Goal: Task Accomplishment & Management: Complete application form

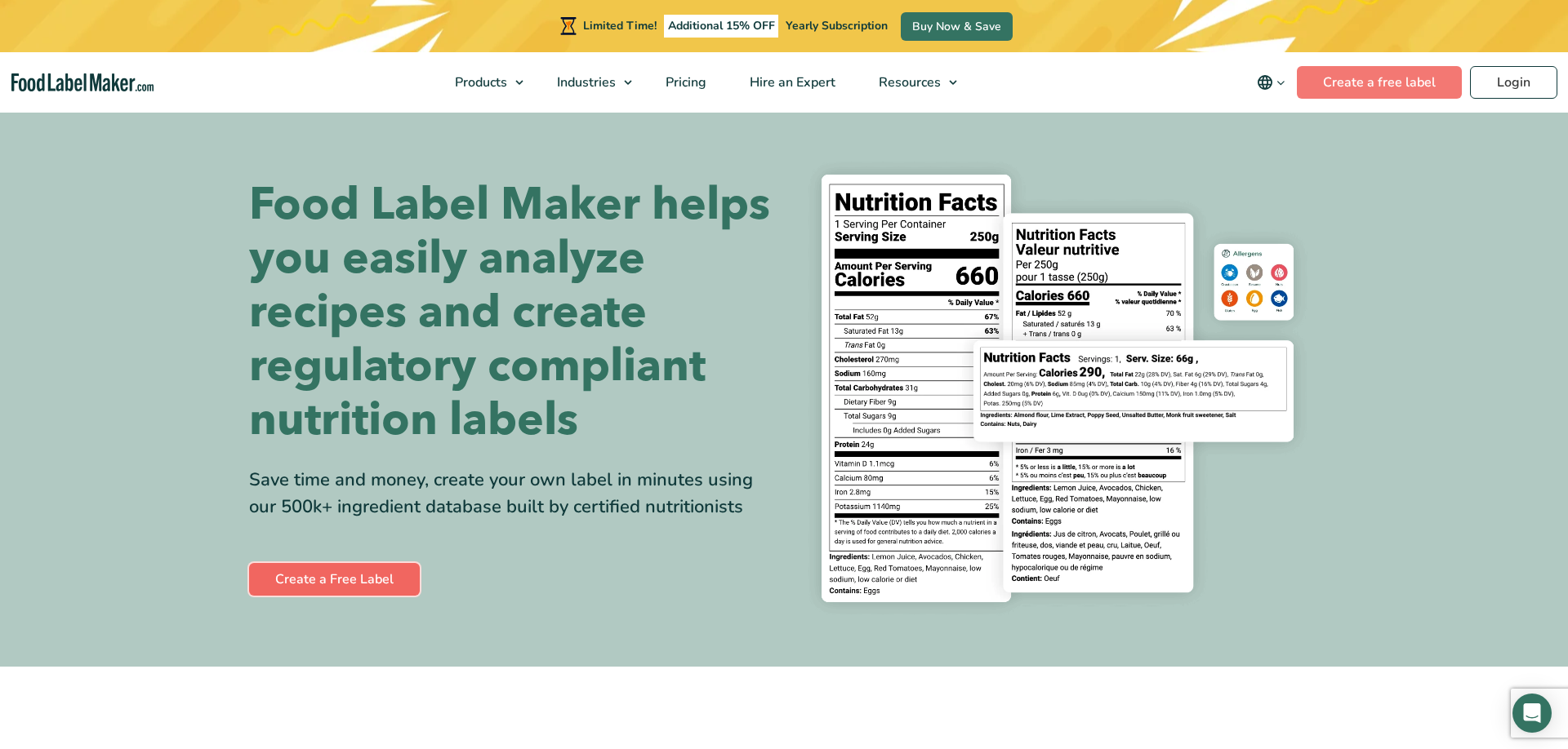
click at [340, 569] on link "Create a Free Label" at bounding box center [334, 580] width 171 height 32
click at [351, 588] on link "Create a Free Label" at bounding box center [334, 580] width 171 height 32
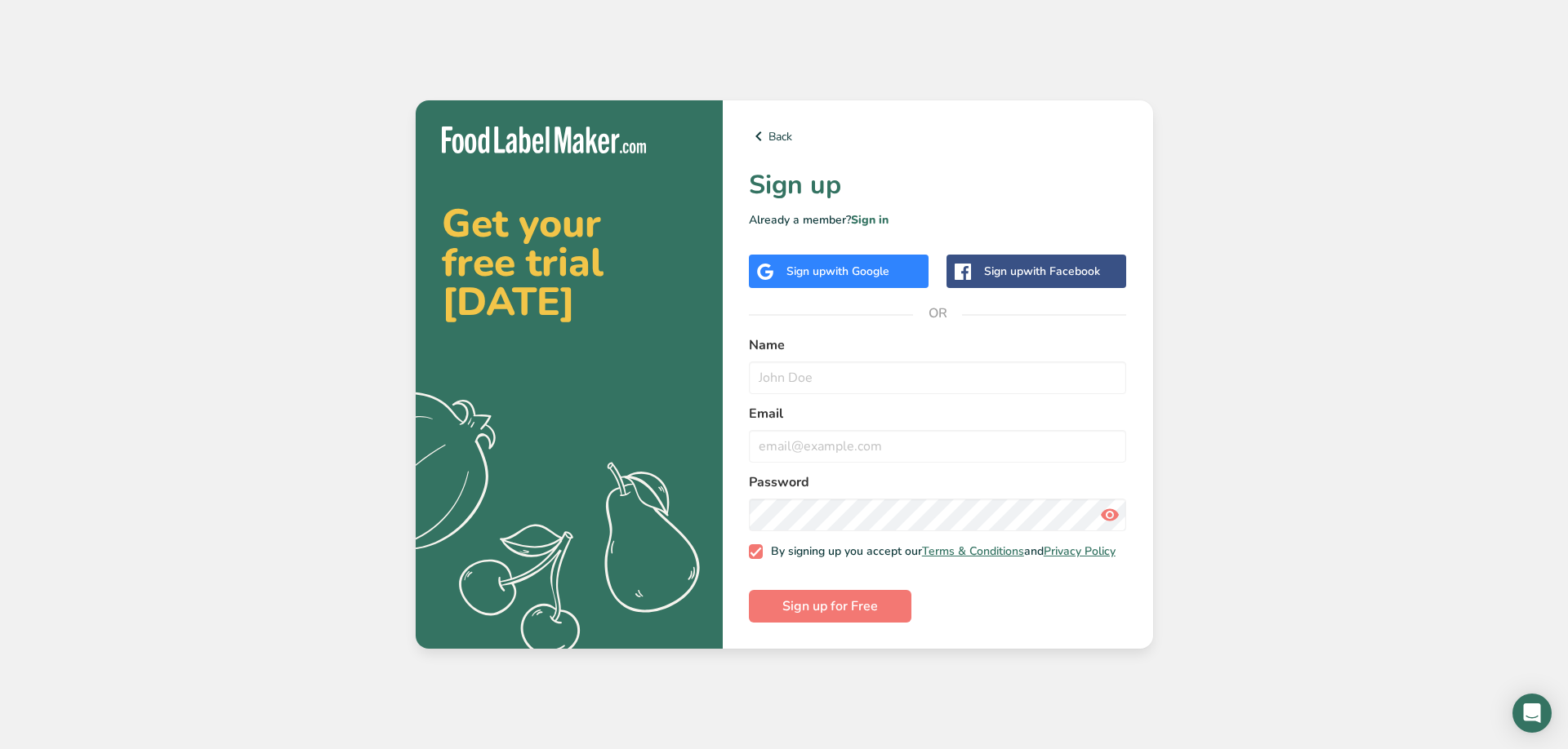
click at [860, 267] on span "with Google" at bounding box center [857, 271] width 63 height 15
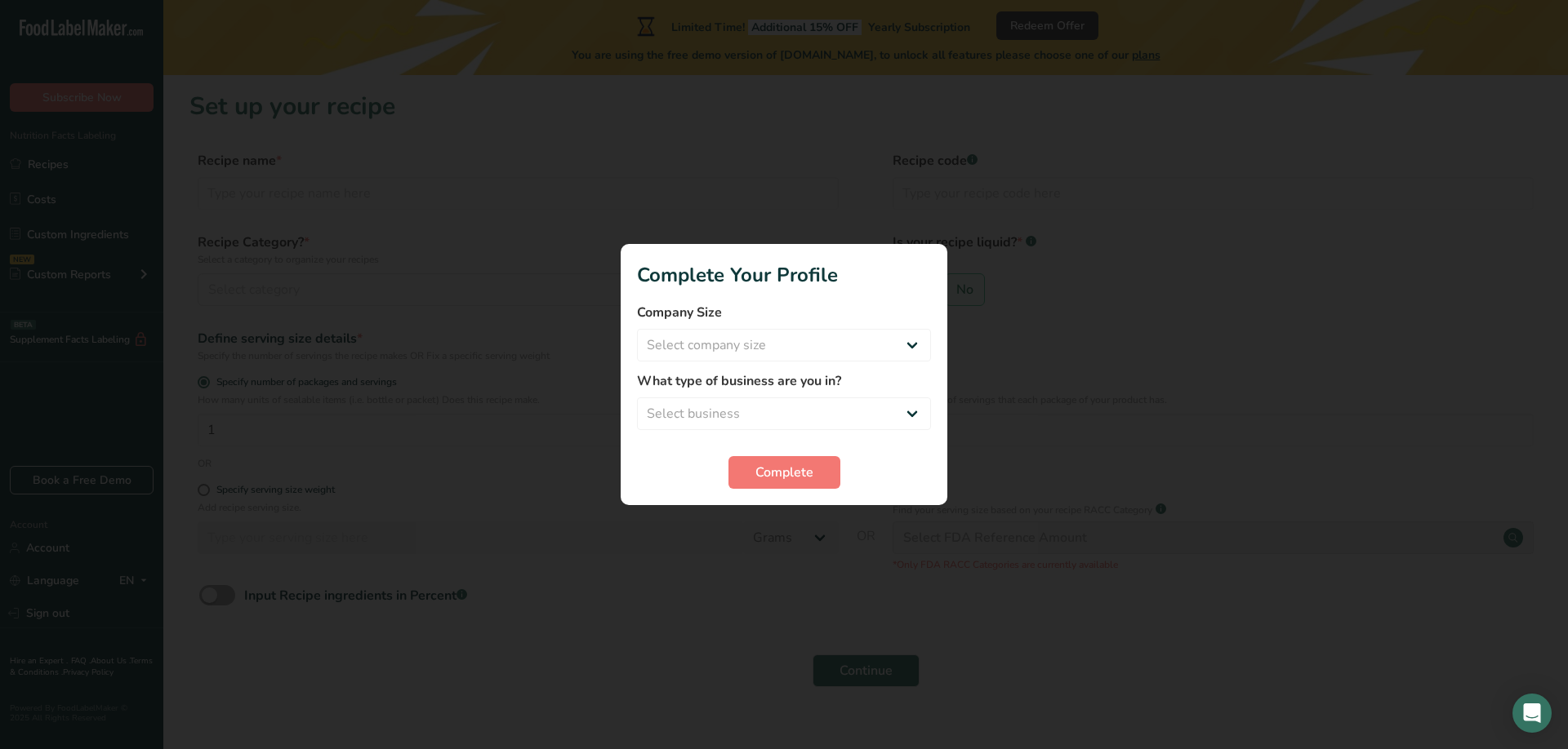
click at [847, 364] on form "Company Size Select company size Fewer than 10 Employees 10 to 50 Employees 51 …" at bounding box center [784, 396] width 294 height 186
select select "1"
click option "Fewer than 10 Employees" at bounding box center [0, 0] width 0 height 0
click at [868, 392] on div "What type of business are you in? Select business Packaged Food Manufacturer Re…" at bounding box center [784, 400] width 294 height 59
click at [637, 398] on select "Select business Packaged Food Manufacturer Restaurant & Cafe Bakery Meal Plans …" at bounding box center [784, 414] width 294 height 32
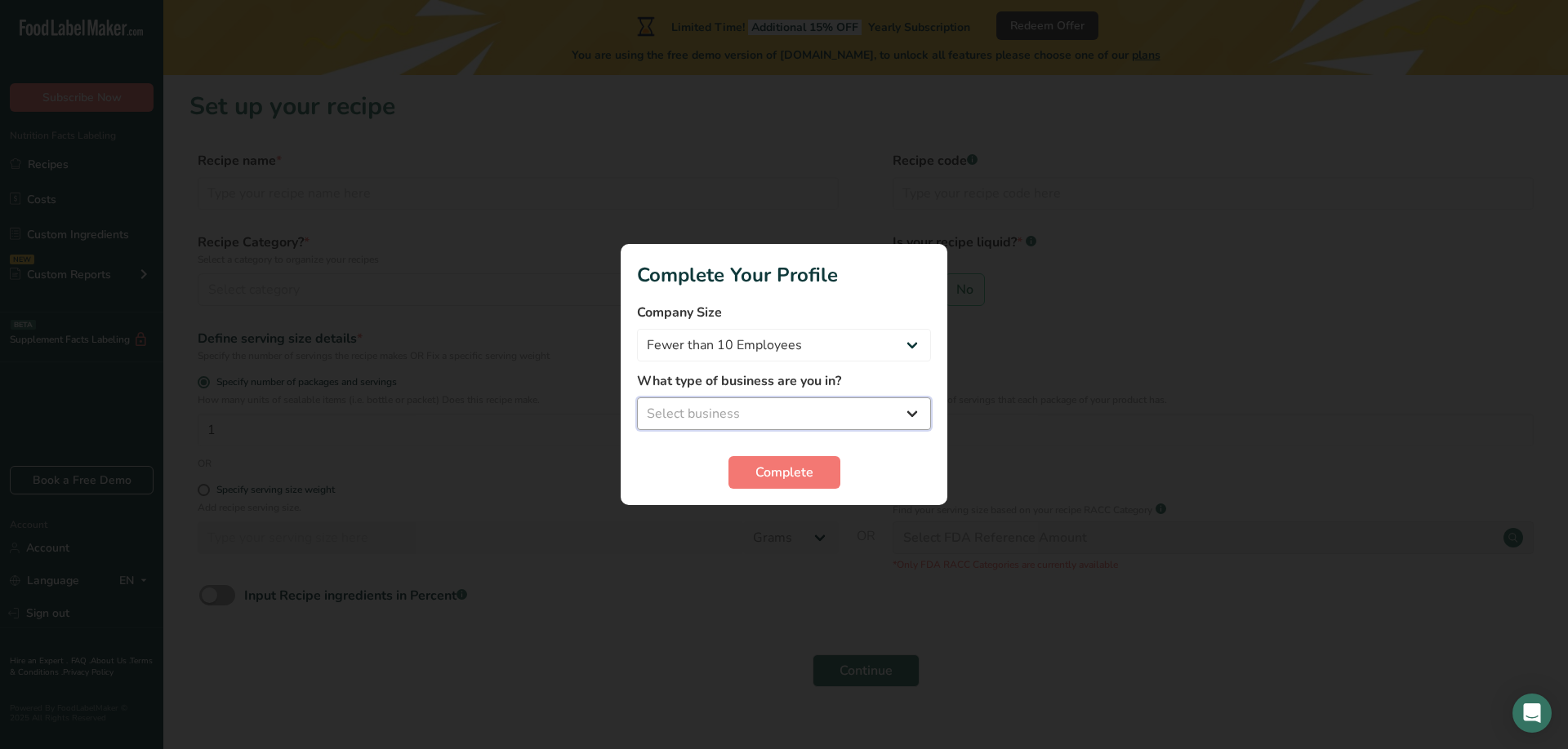
select select "2"
click option "Restaurant & Cafe" at bounding box center [0, 0] width 0 height 0
click at [822, 469] on button "Complete" at bounding box center [784, 473] width 112 height 32
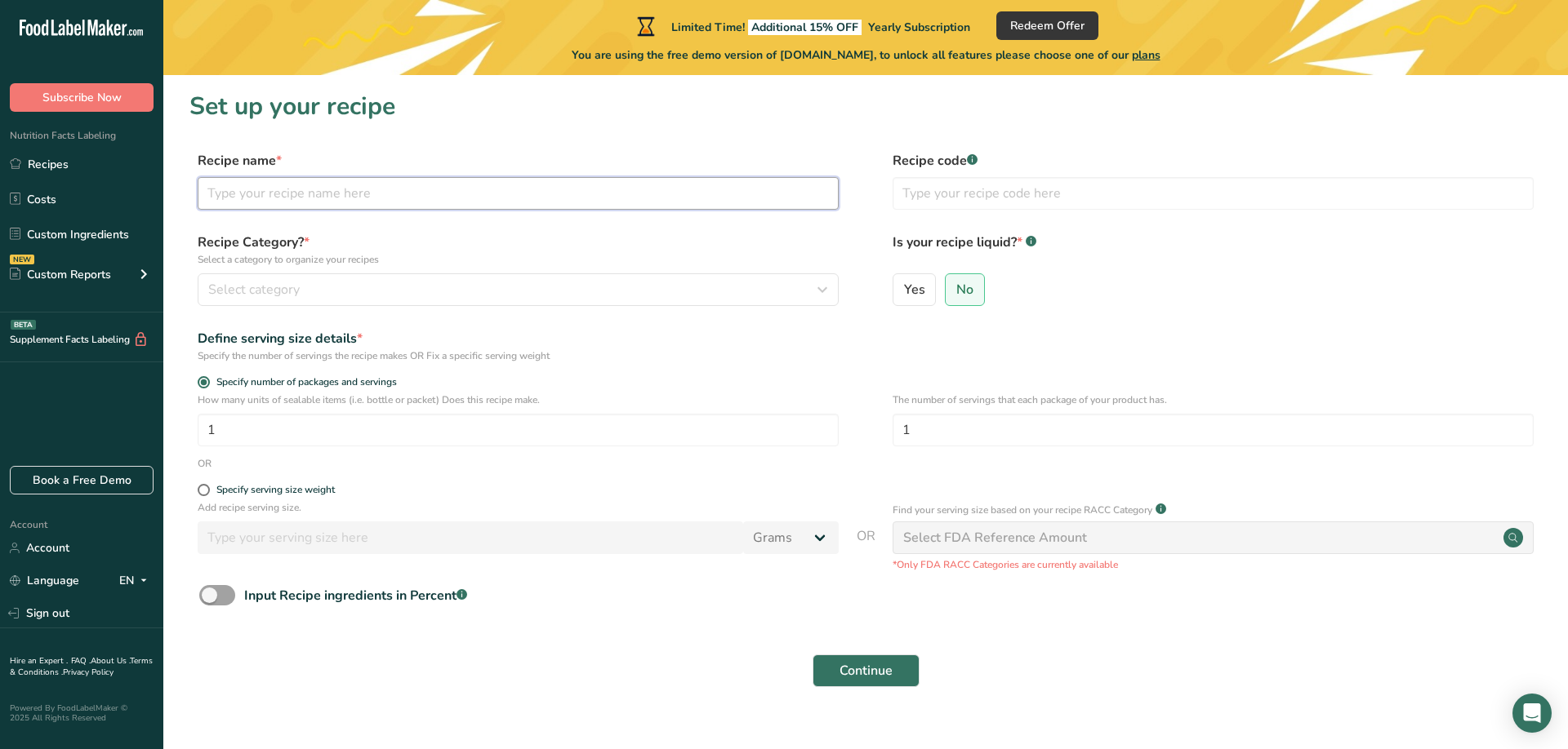
click at [459, 188] on input "text" at bounding box center [518, 193] width 641 height 32
type input "P"
type input "Fresh Pasta"
click at [341, 293] on div "Select category" at bounding box center [512, 289] width 610 height 20
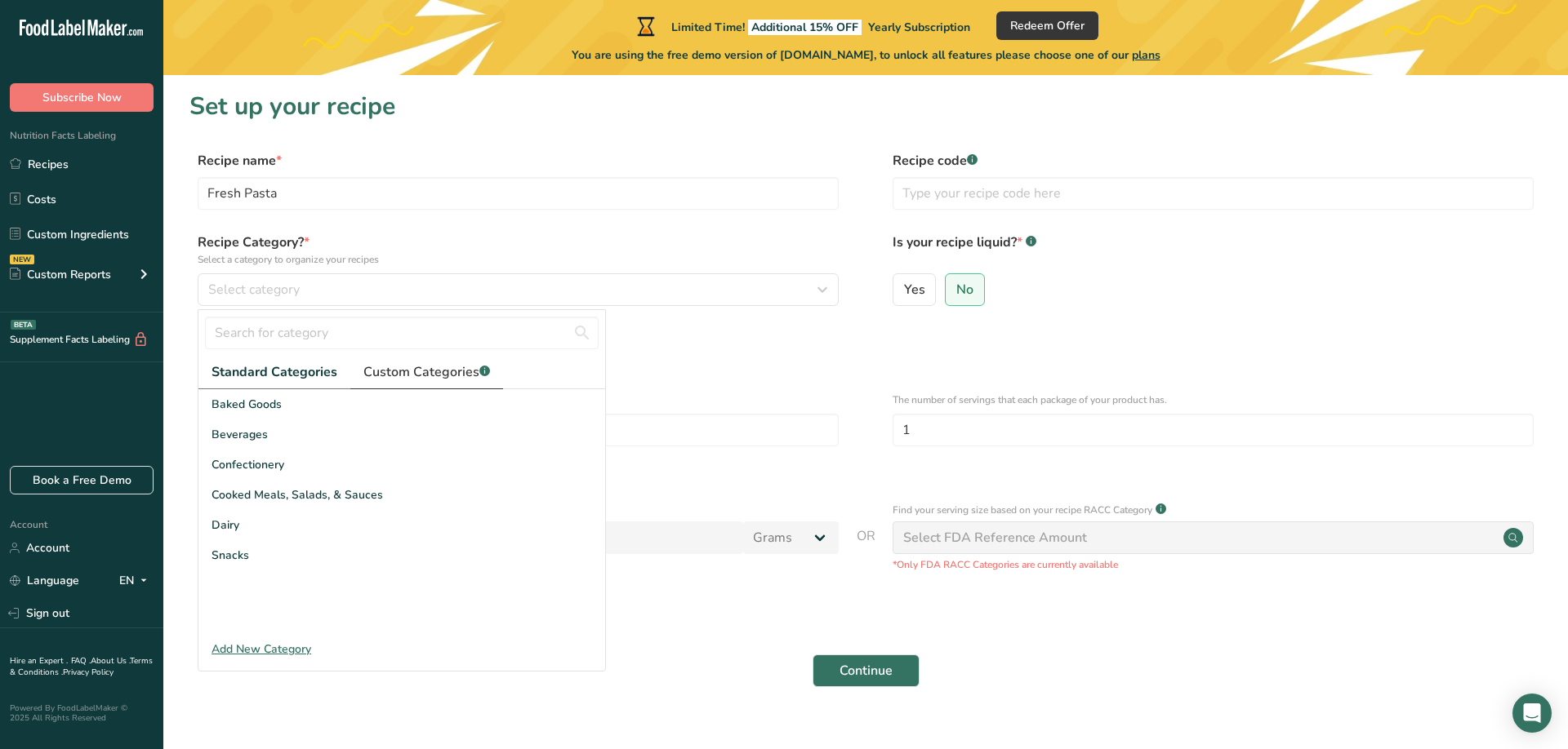
click at [440, 378] on span "Custom Categories .a-a{fill:#347362;}.b-a{fill:#fff;}" at bounding box center [427, 372] width 127 height 20
click at [295, 370] on span "Standard Categories" at bounding box center [273, 372] width 124 height 20
click at [287, 646] on div "Add New Category" at bounding box center [401, 649] width 406 height 17
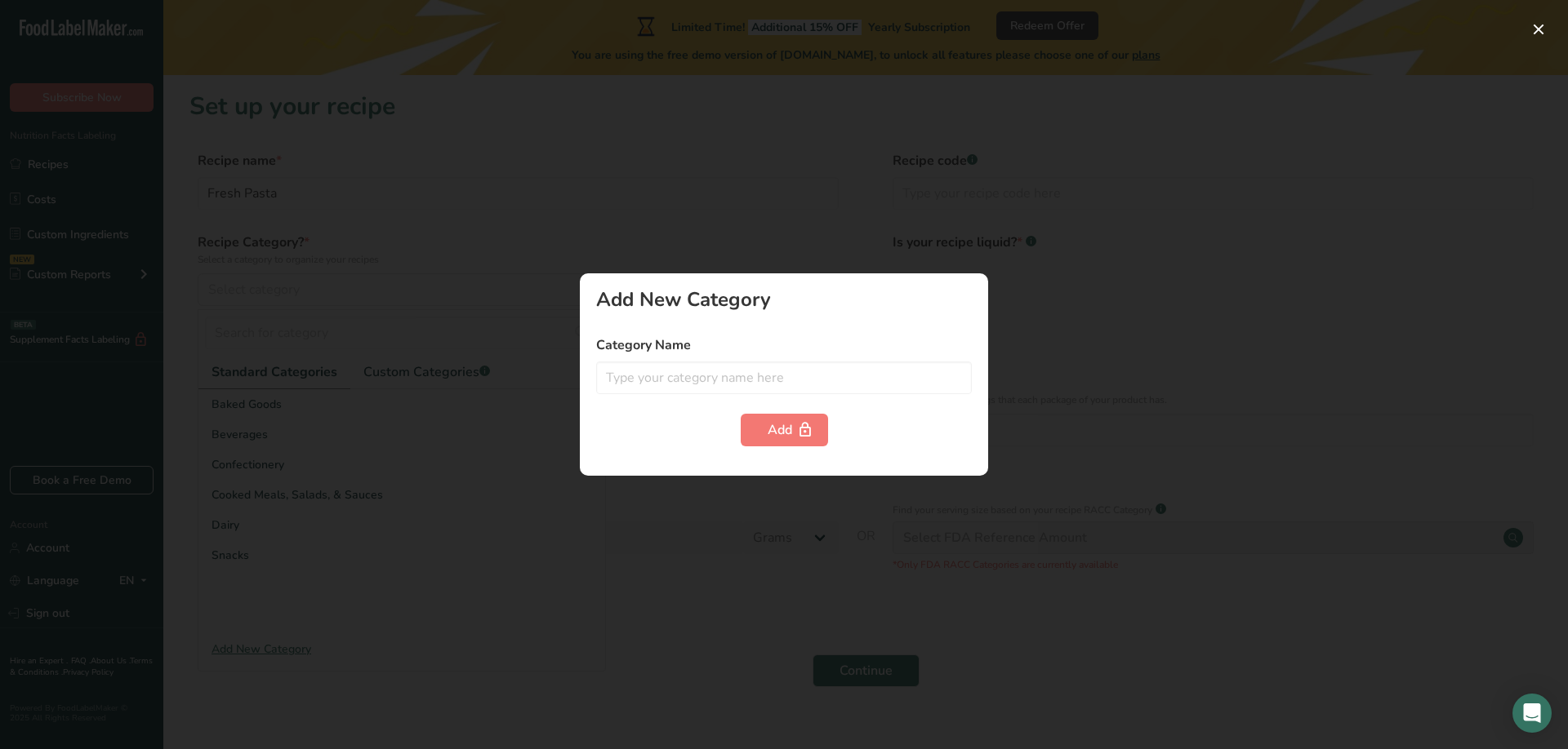
click at [756, 346] on label "Category Name" at bounding box center [784, 345] width 376 height 20
click at [757, 384] on input "text" at bounding box center [784, 378] width 376 height 32
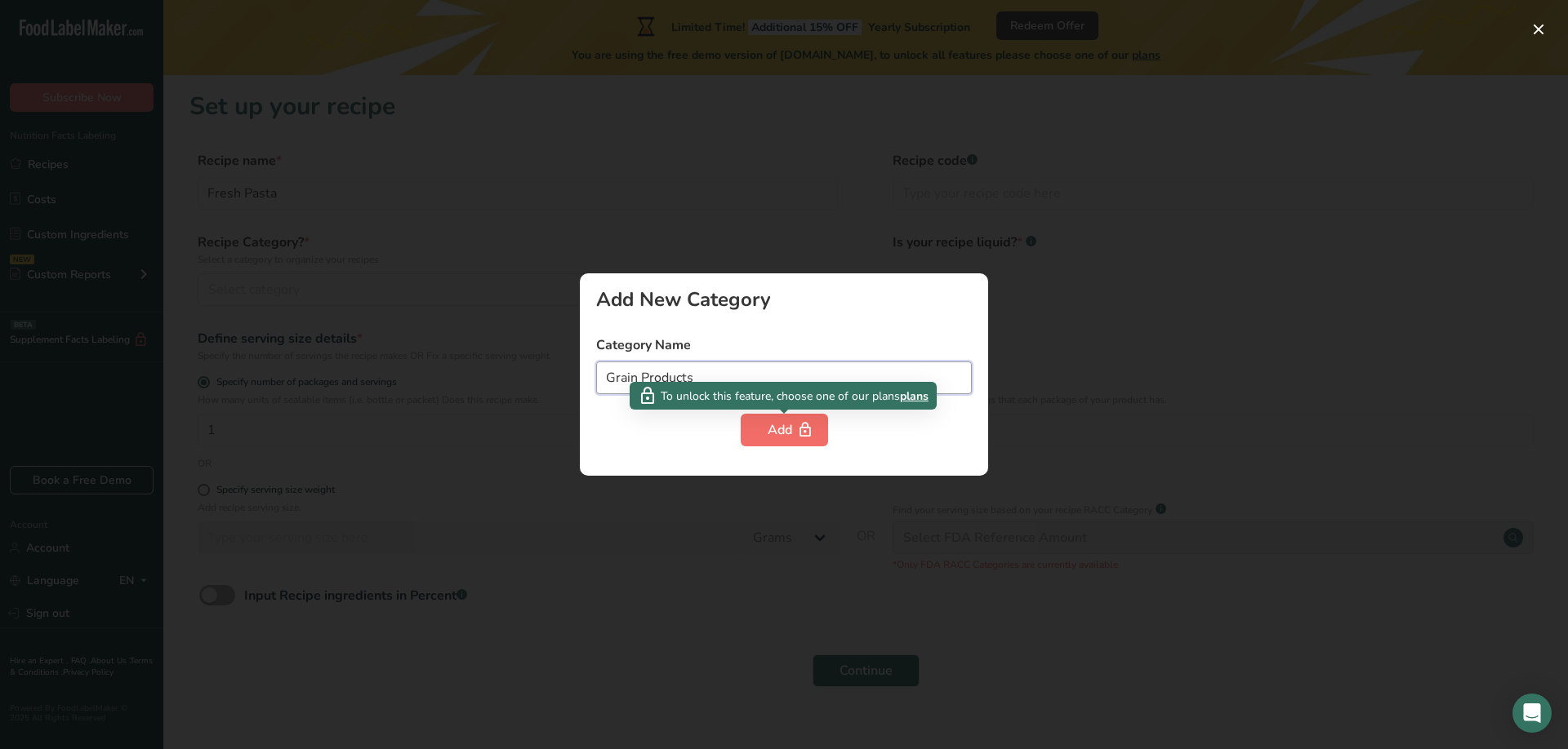
type input "Grain Products"
click at [776, 424] on div "Add" at bounding box center [784, 430] width 33 height 20
click at [783, 427] on div "Add" at bounding box center [784, 430] width 33 height 20
drag, startPoint x: 720, startPoint y: 374, endPoint x: 198, endPoint y: 347, distance: 522.7
click at [596, 362] on input "Grain Products" at bounding box center [784, 378] width 376 height 32
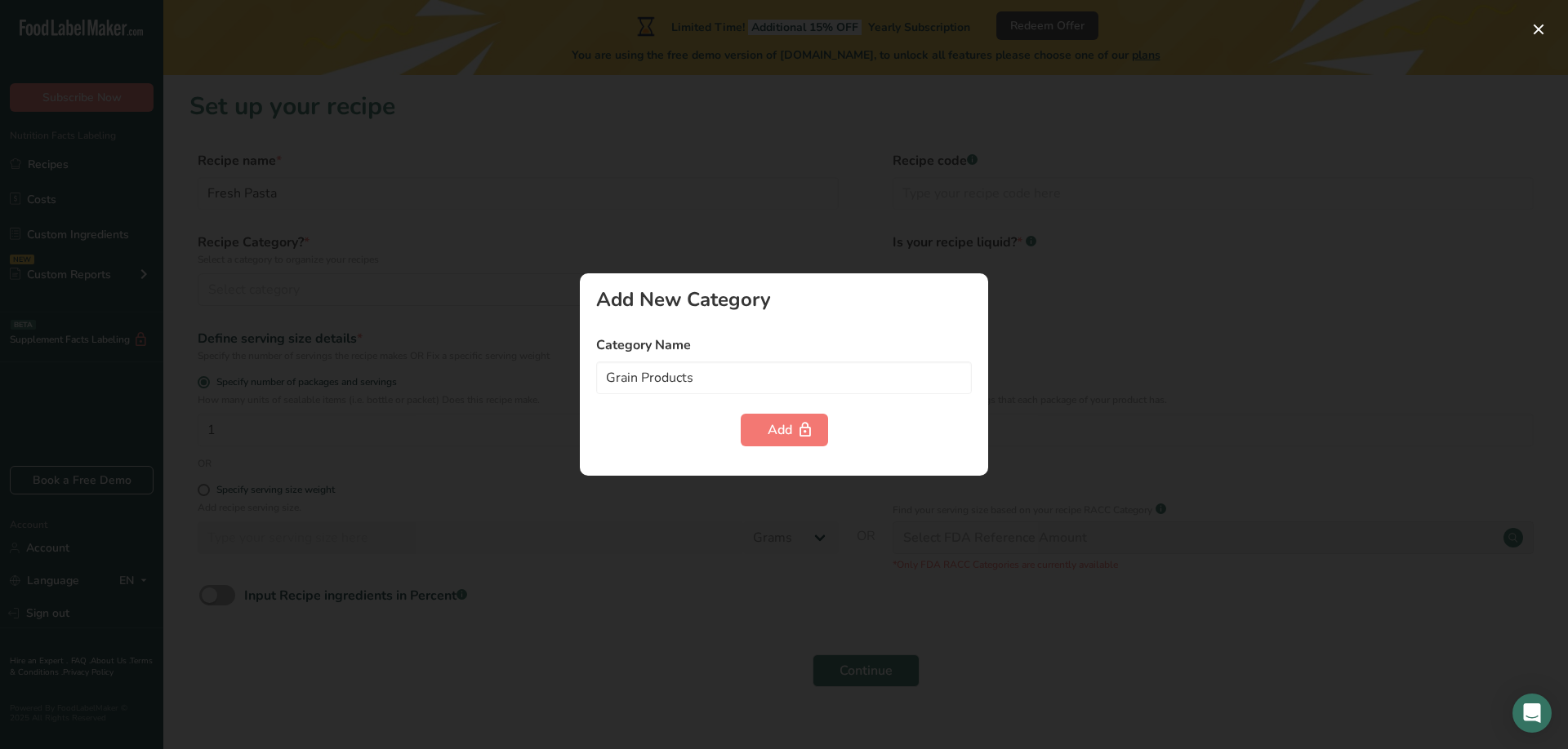
click at [946, 123] on div at bounding box center [784, 374] width 1568 height 749
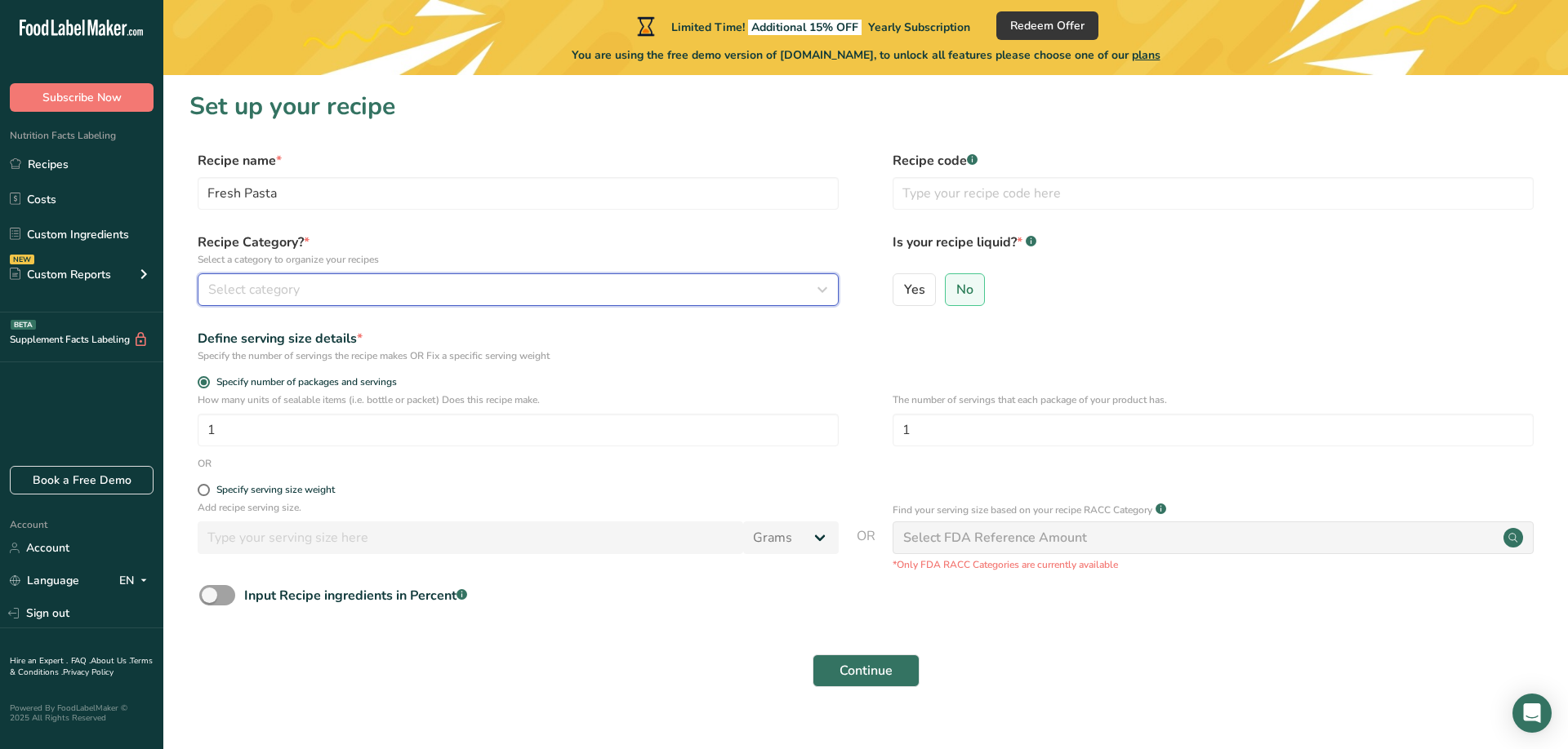
click at [300, 294] on div "Select category" at bounding box center [512, 289] width 610 height 20
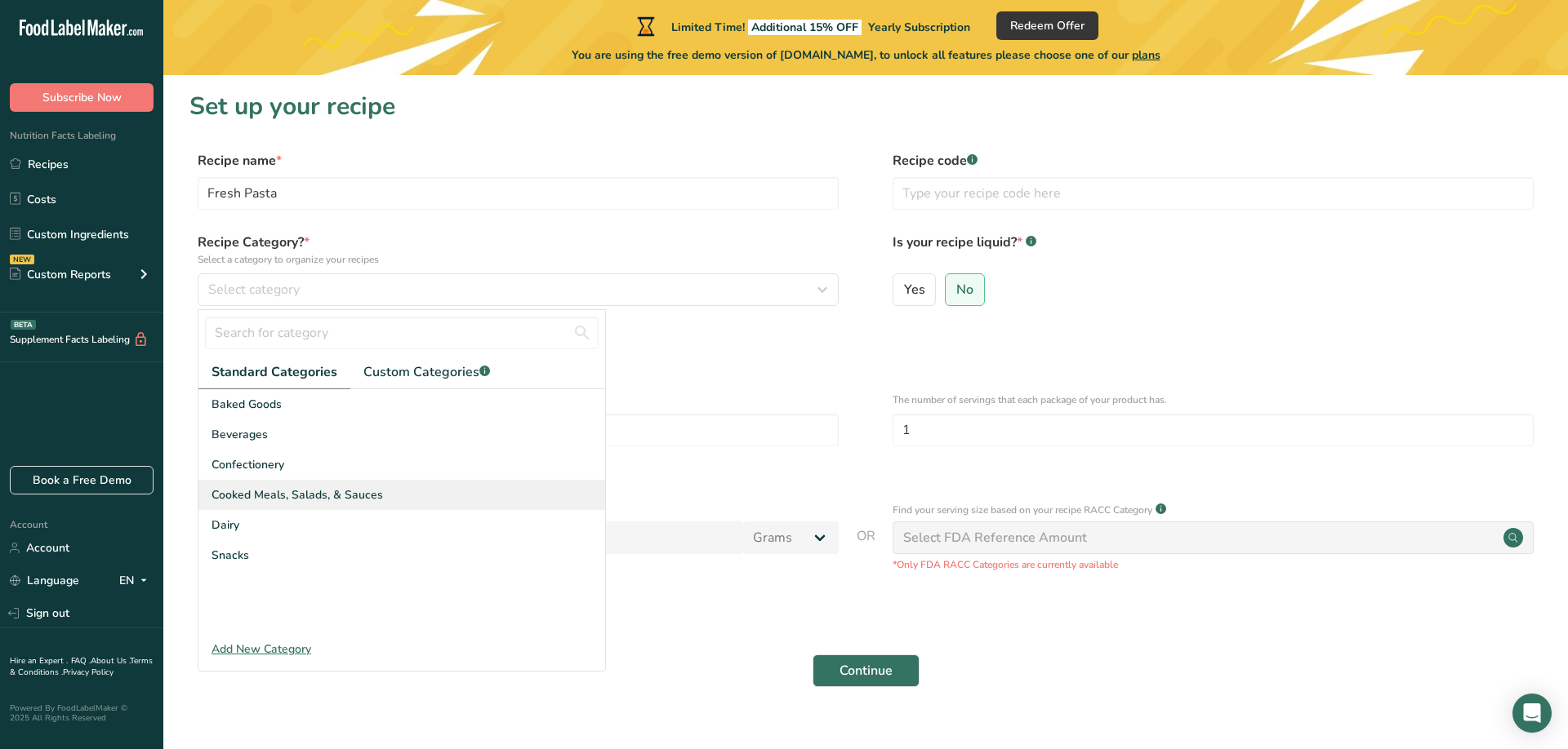
click at [443, 508] on div "Cooked Meals, Salads, & Sauces" at bounding box center [401, 494] width 406 height 30
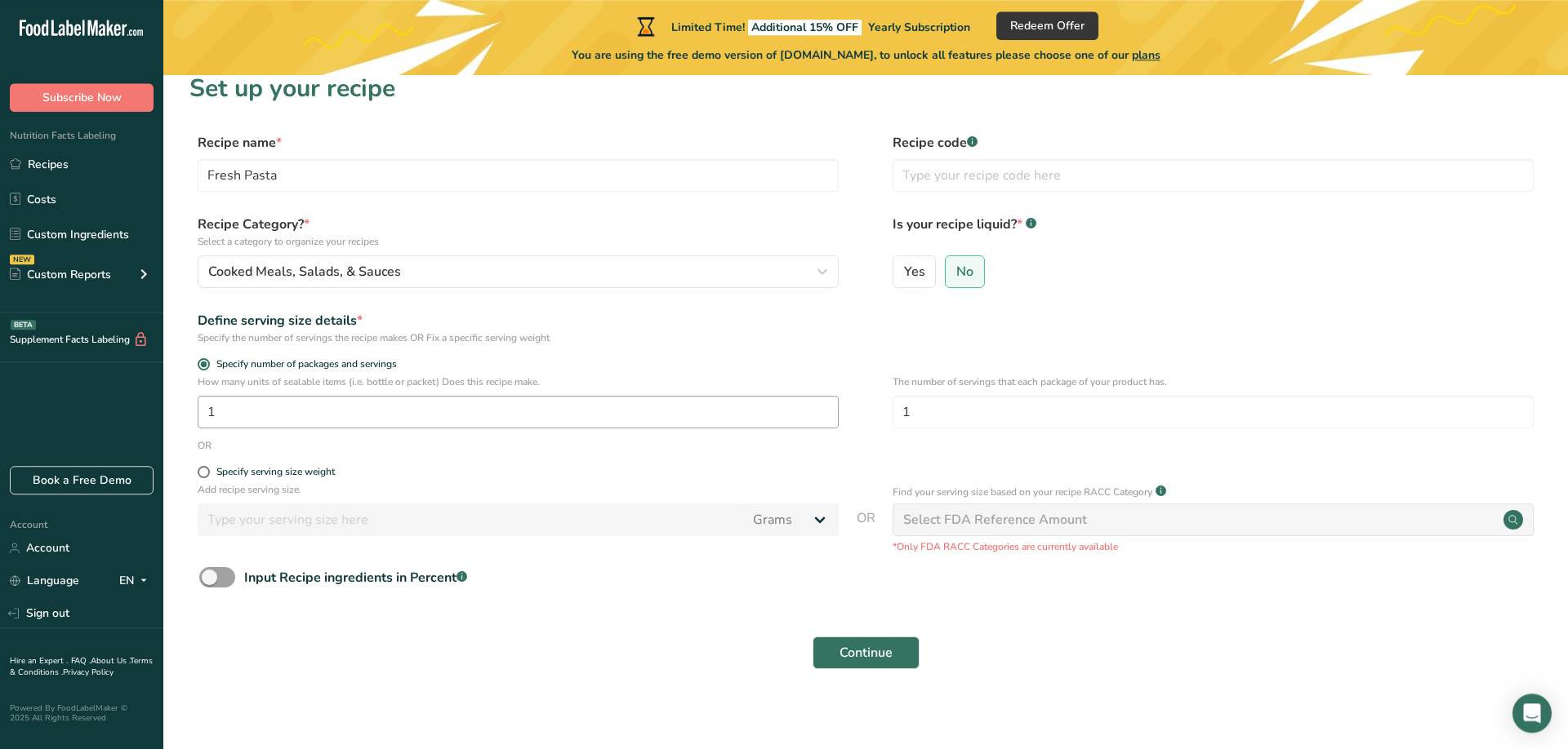
scroll to position [27, 0]
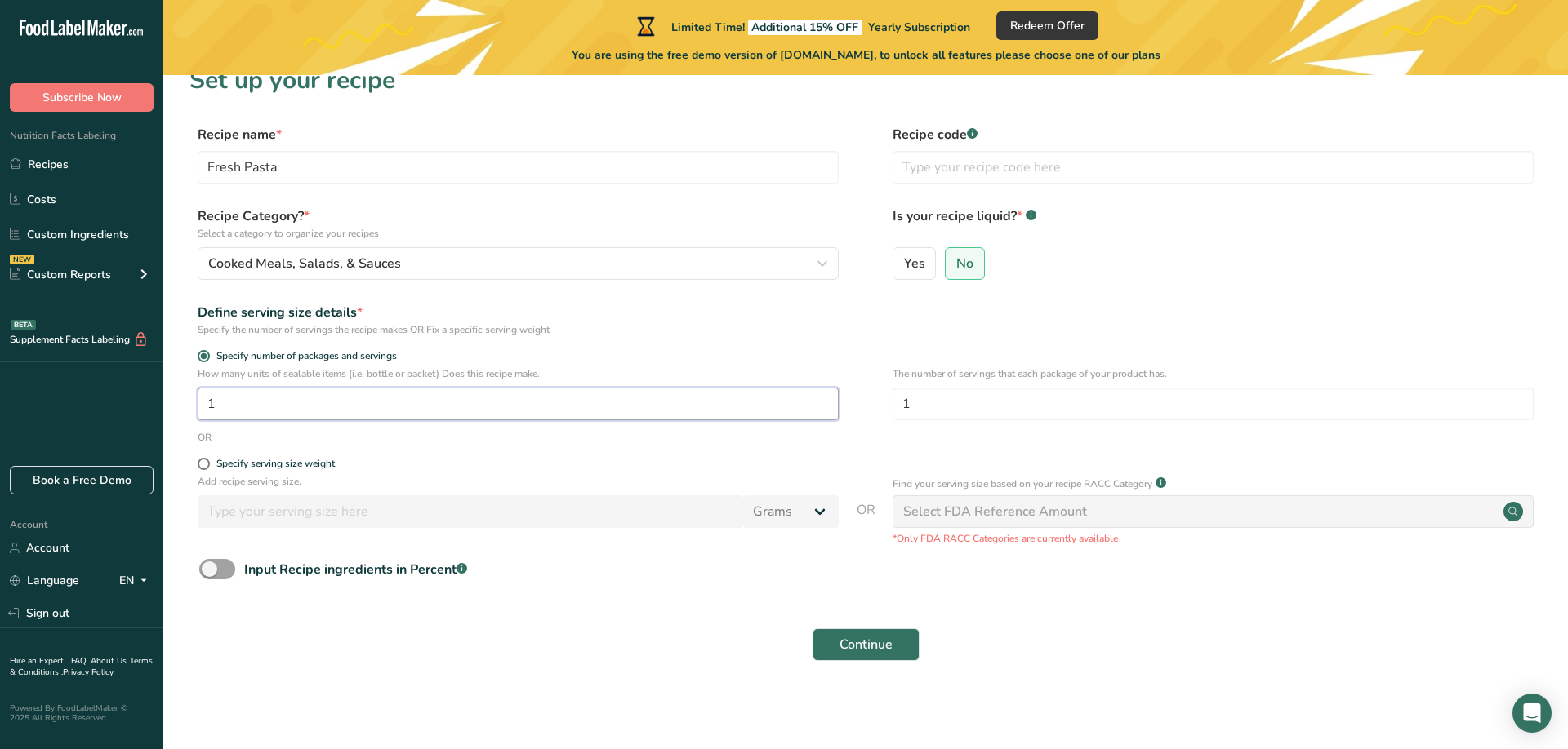
drag, startPoint x: 530, startPoint y: 406, endPoint x: 0, endPoint y: 410, distance: 530.0
click at [198, 410] on input "1" at bounding box center [518, 404] width 641 height 32
type input "2"
click at [206, 467] on span at bounding box center [204, 464] width 12 height 12
click at [206, 467] on input "Specify serving size weight" at bounding box center [203, 463] width 10 height 10
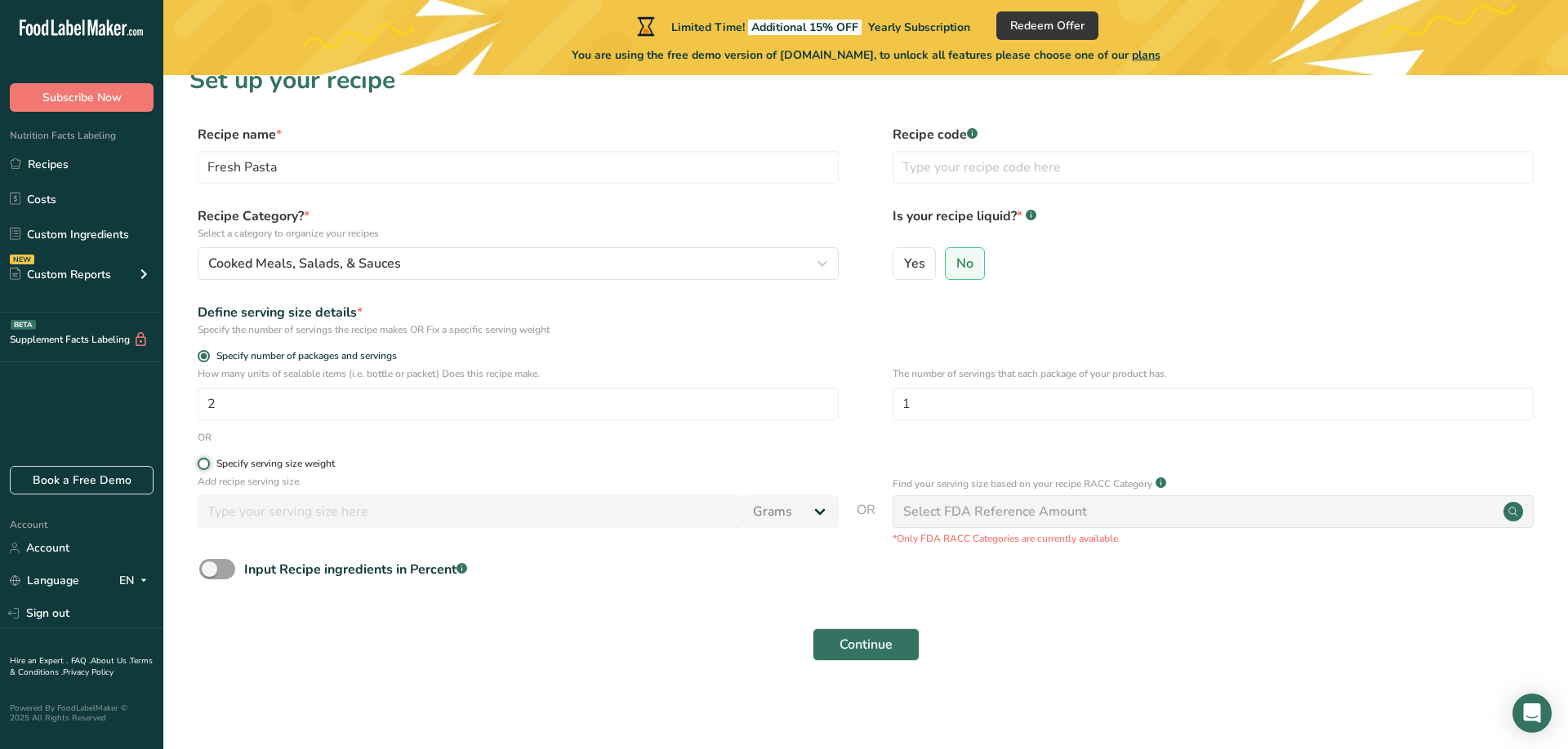
radio input "true"
radio input "false"
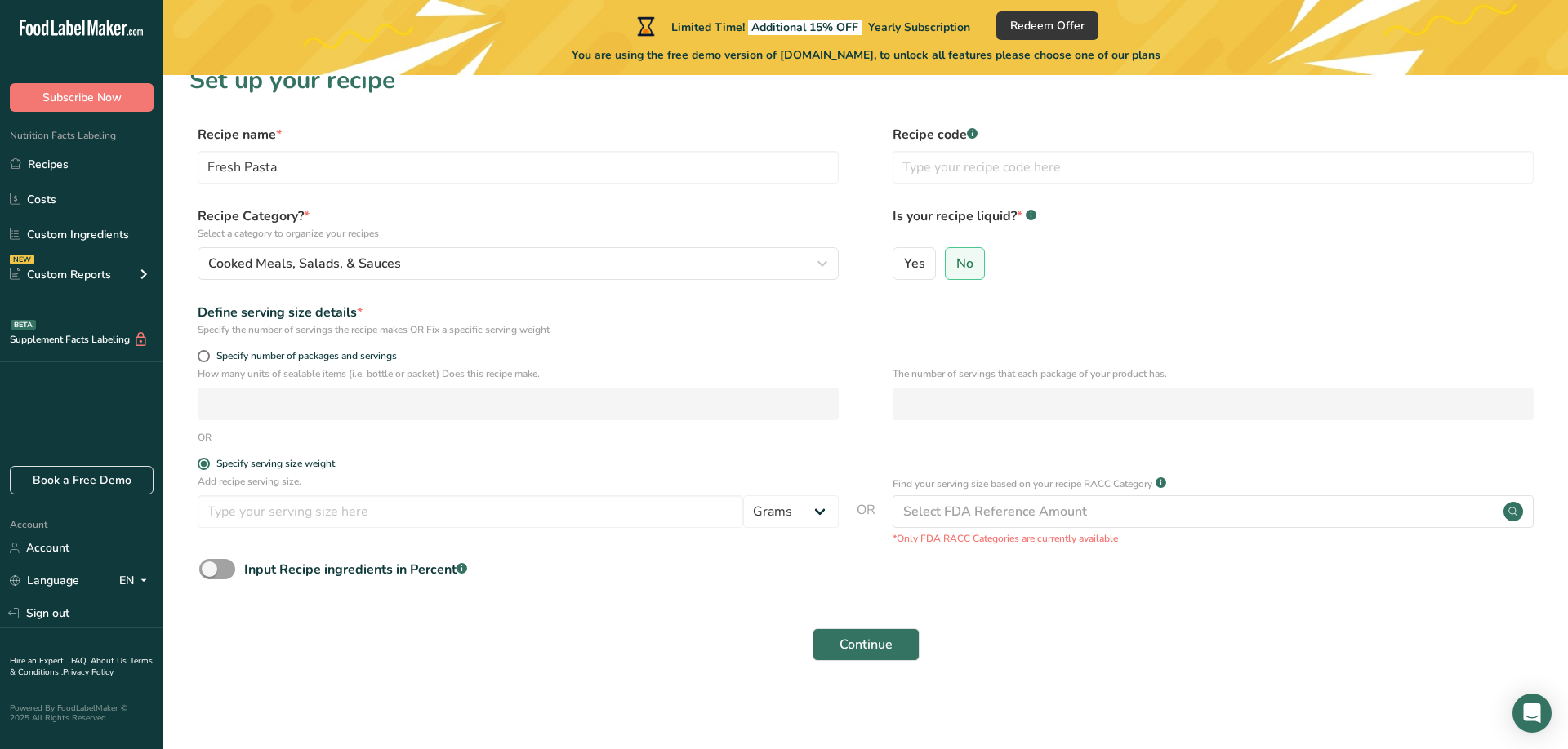
click at [204, 363] on div "Specify number of packages and servings" at bounding box center [518, 358] width 641 height 16
click at [202, 351] on span at bounding box center [204, 357] width 12 height 12
click at [202, 351] on input "Specify number of packages and servings" at bounding box center [203, 356] width 10 height 10
radio input "true"
radio input "false"
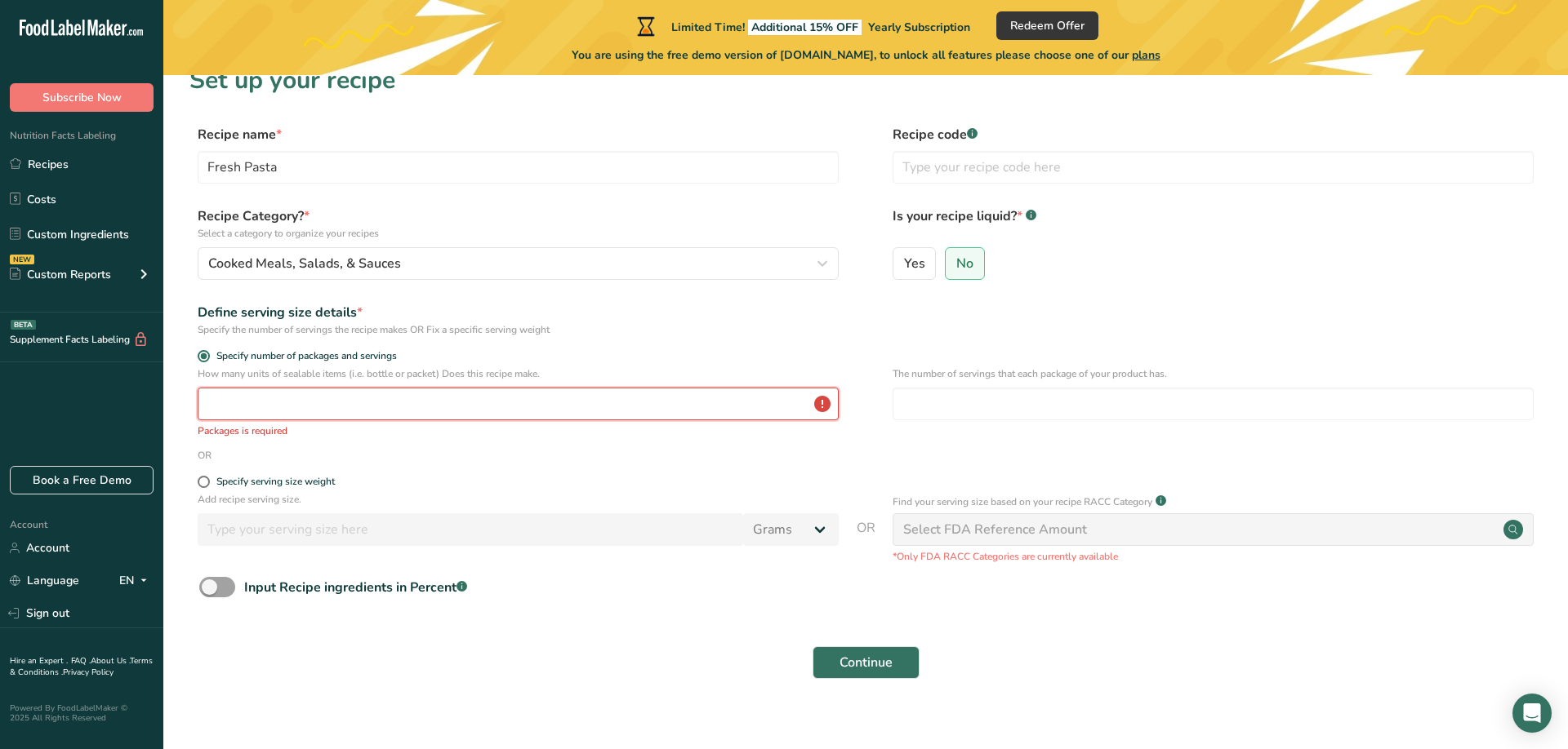
click at [219, 401] on input "number" at bounding box center [518, 404] width 641 height 32
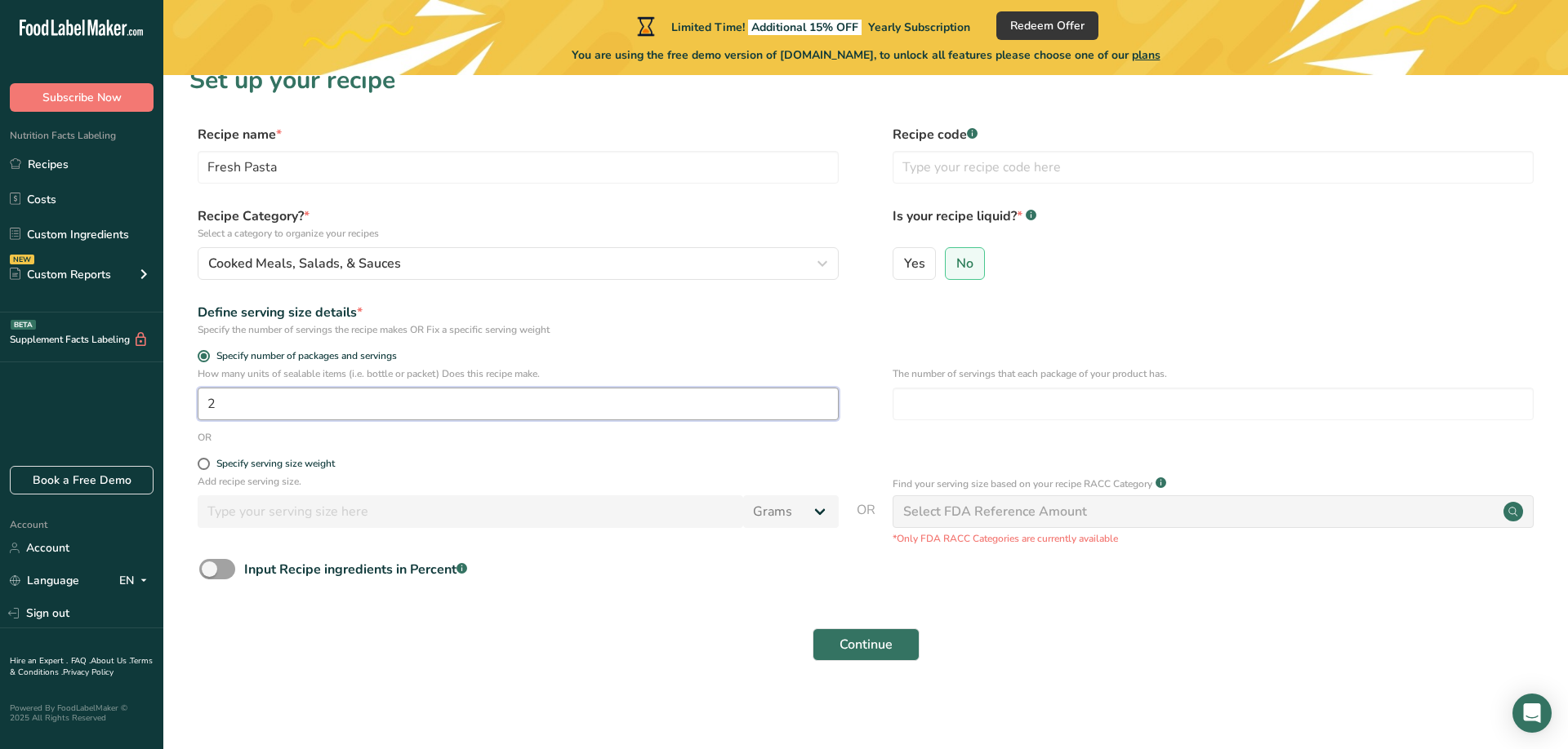
type input "2"
click at [341, 610] on form "Recipe name * Fresh Pasta Recipe code .a-a{fill:#347362;}.b-a{fill:#fff;} Recip…" at bounding box center [865, 398] width 1352 height 546
click at [981, 178] on input "text" at bounding box center [1212, 168] width 641 height 32
drag, startPoint x: 969, startPoint y: 127, endPoint x: 975, endPoint y: 133, distance: 8.5
click at [970, 127] on label "Recipe code .a-a{fill:#347362;}.b-a{fill:#fff;}" at bounding box center [1212, 134] width 641 height 20
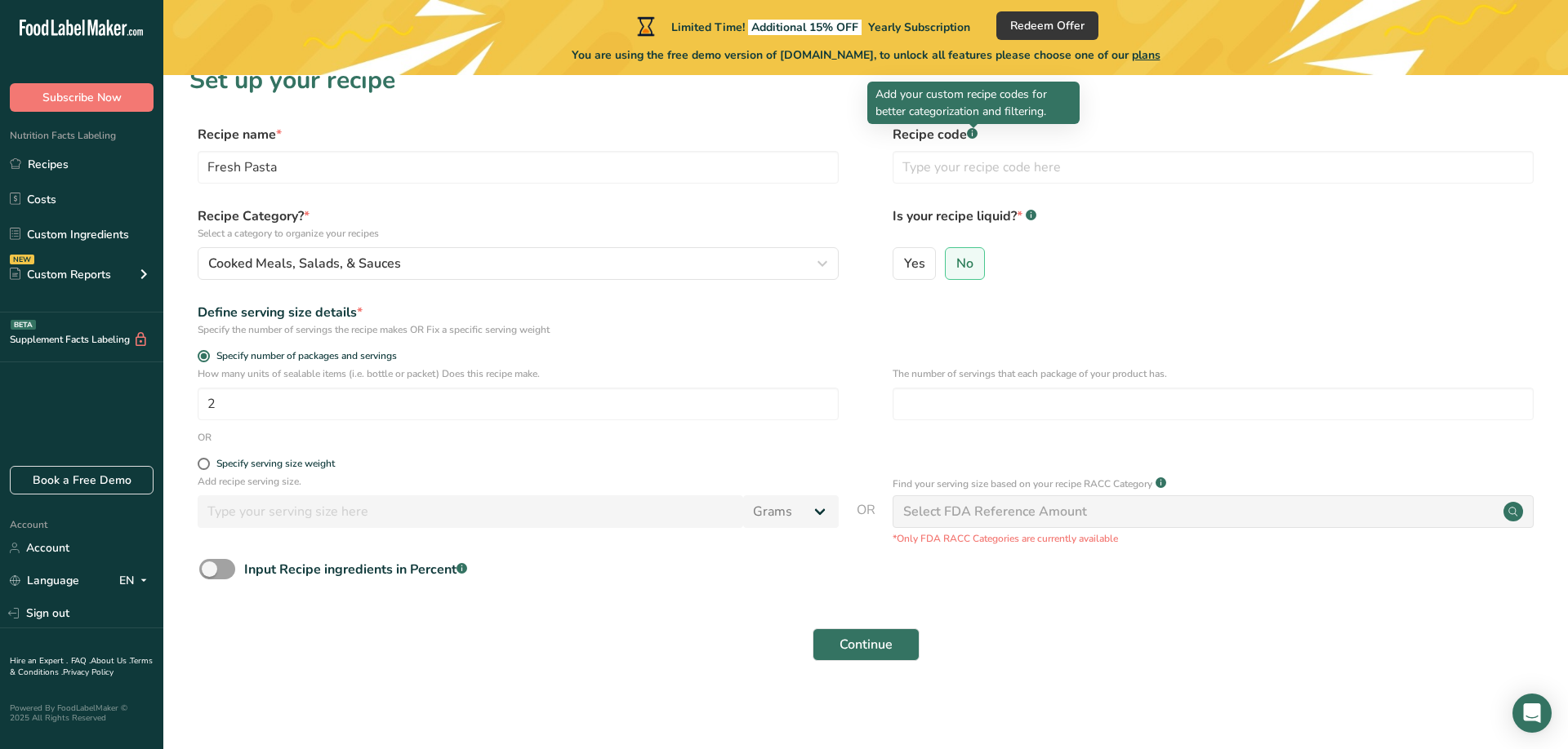
click at [975, 133] on rect at bounding box center [972, 133] width 10 height 10
click at [1009, 177] on input "text" at bounding box center [1212, 168] width 641 height 32
type input "1"
click at [1073, 411] on input "number" at bounding box center [1212, 404] width 641 height 32
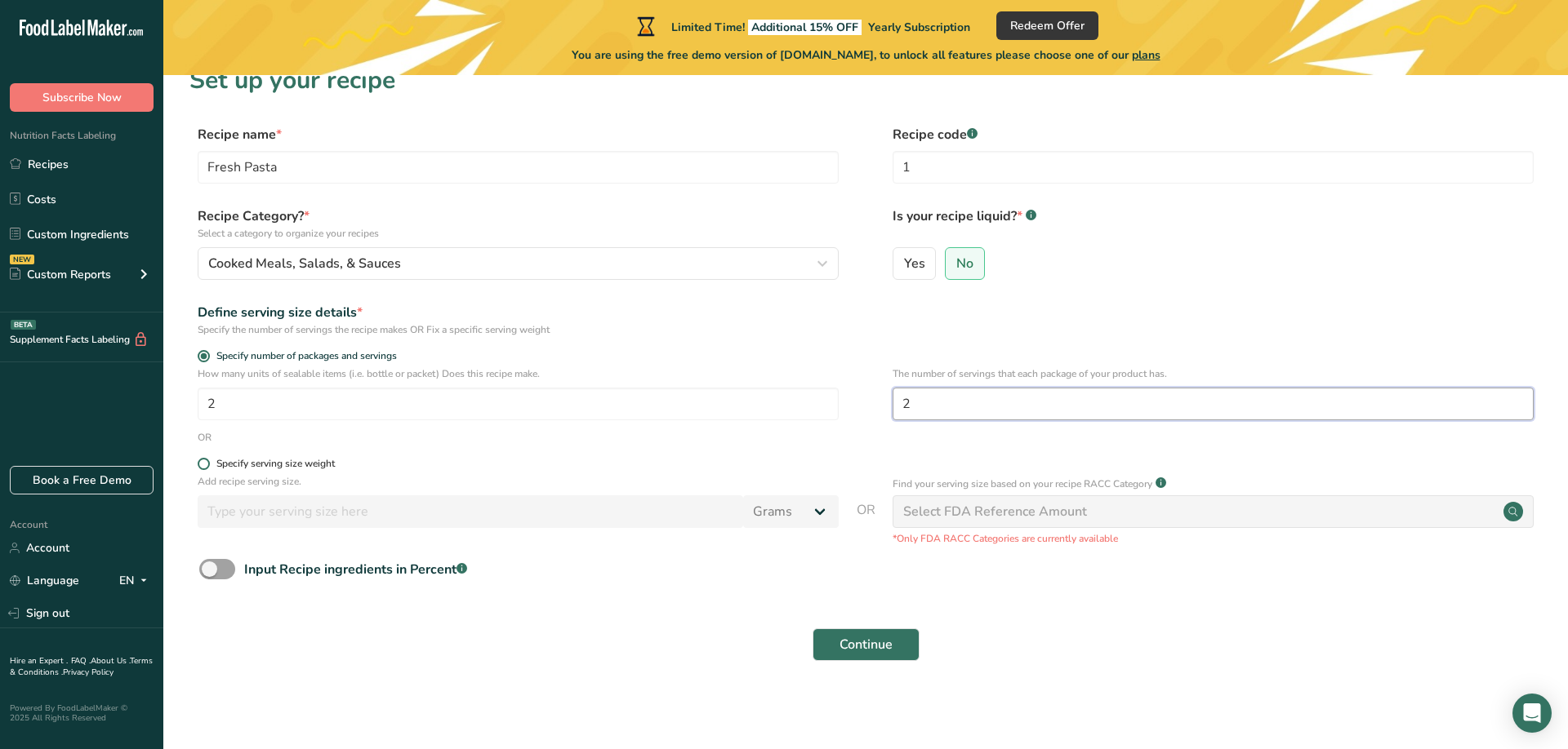
type input "2"
click at [205, 464] on span at bounding box center [204, 464] width 12 height 12
click at [205, 464] on input "Specify serving size weight" at bounding box center [203, 463] width 10 height 10
radio input "true"
radio input "false"
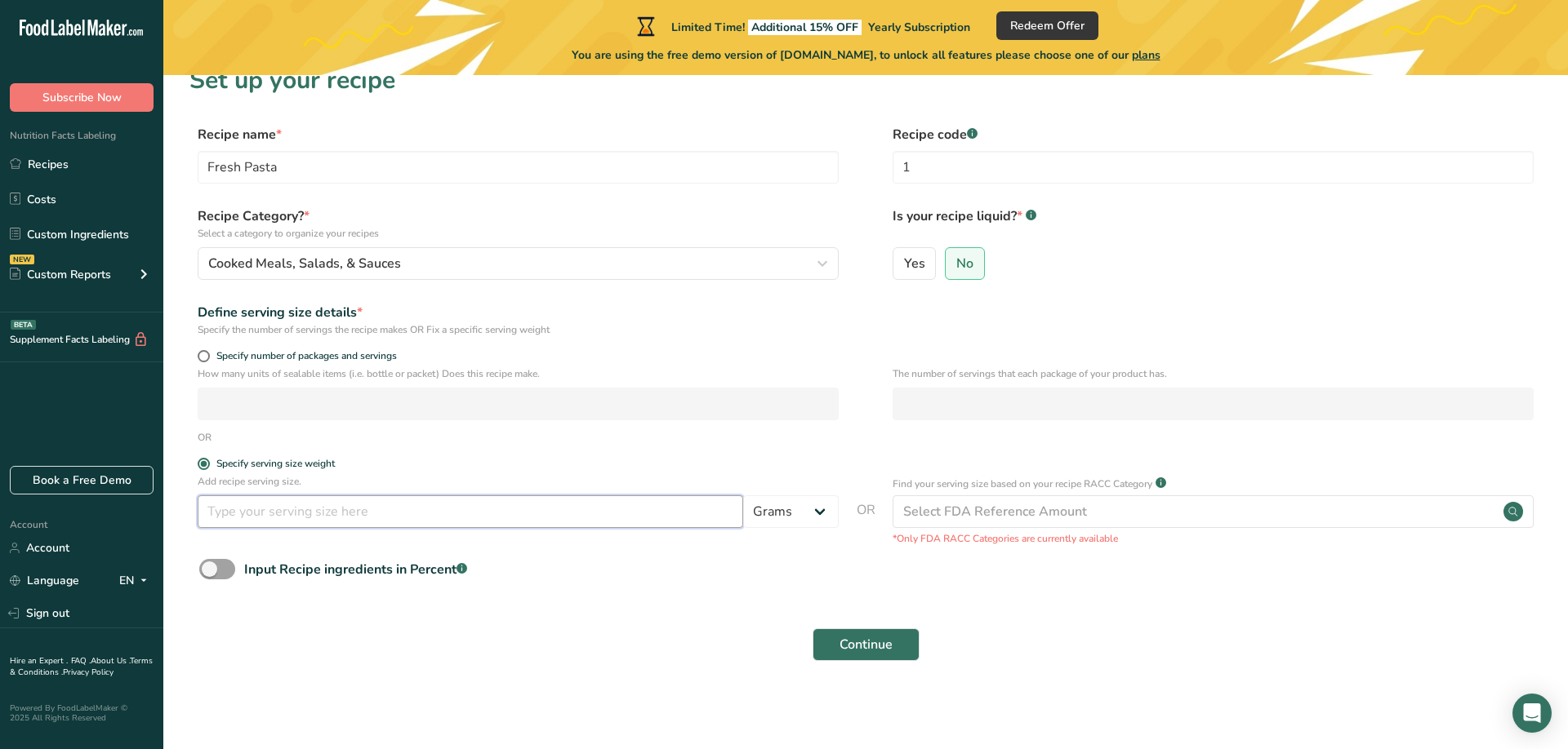
click at [365, 513] on input "number" at bounding box center [470, 511] width 546 height 32
